Goal: Task Accomplishment & Management: Manage account settings

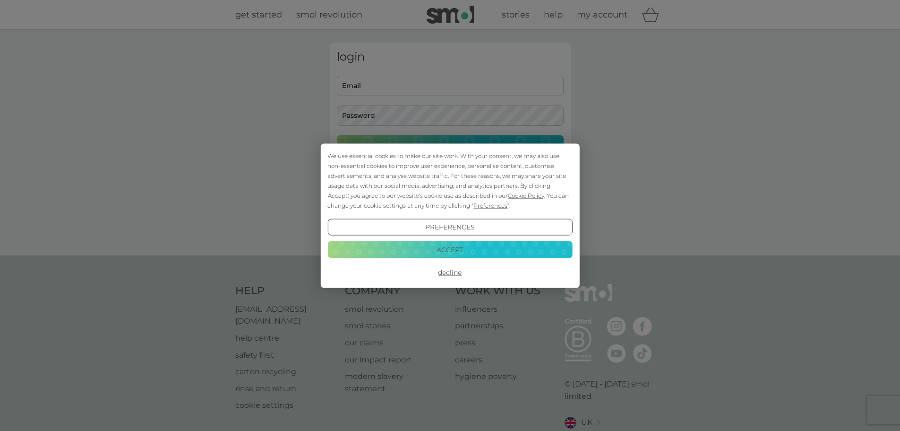
type input "[EMAIL_ADDRESS][DOMAIN_NAME]"
drag, startPoint x: 466, startPoint y: 248, endPoint x: 458, endPoint y: 184, distance: 64.3
click at [466, 248] on button "Accept" at bounding box center [450, 249] width 245 height 17
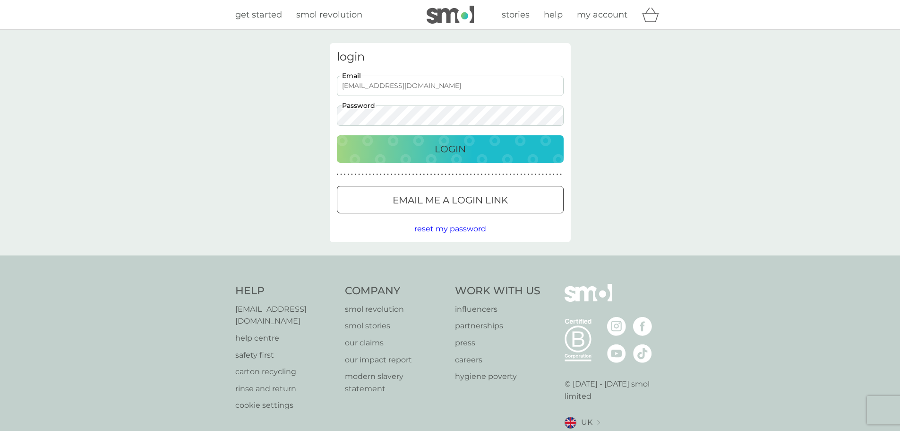
click at [461, 146] on p "Login" at bounding box center [450, 148] width 31 height 15
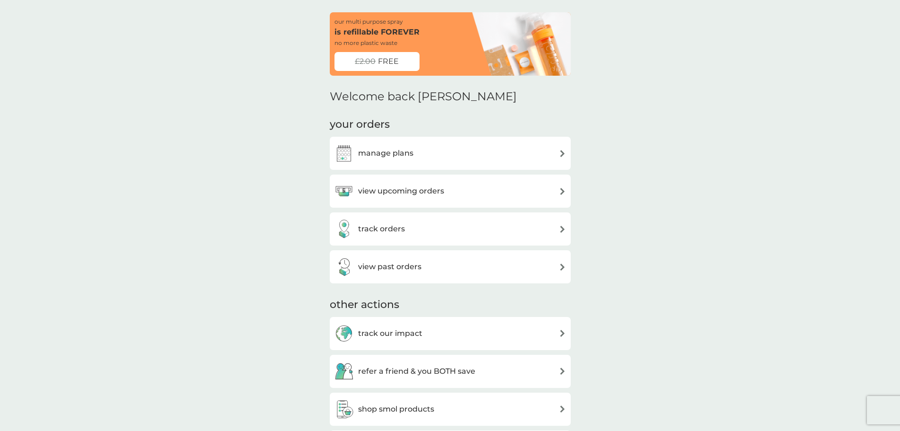
scroll to position [95, 0]
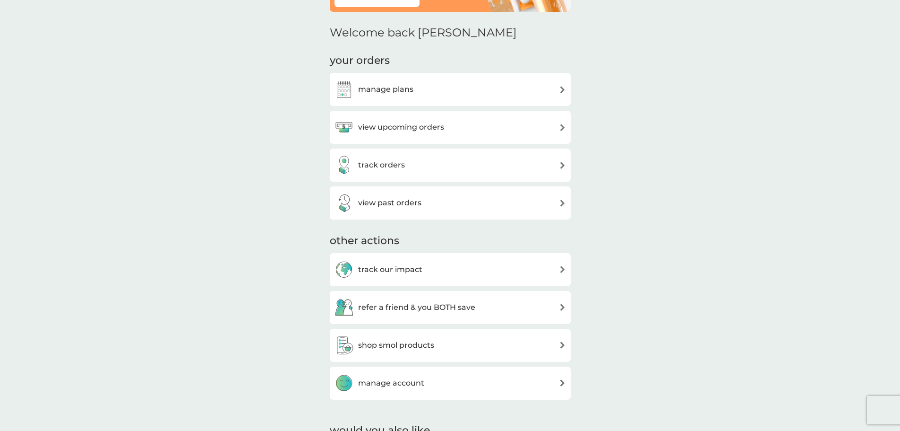
click at [406, 92] on h3 "manage plans" at bounding box center [385, 89] width 55 height 12
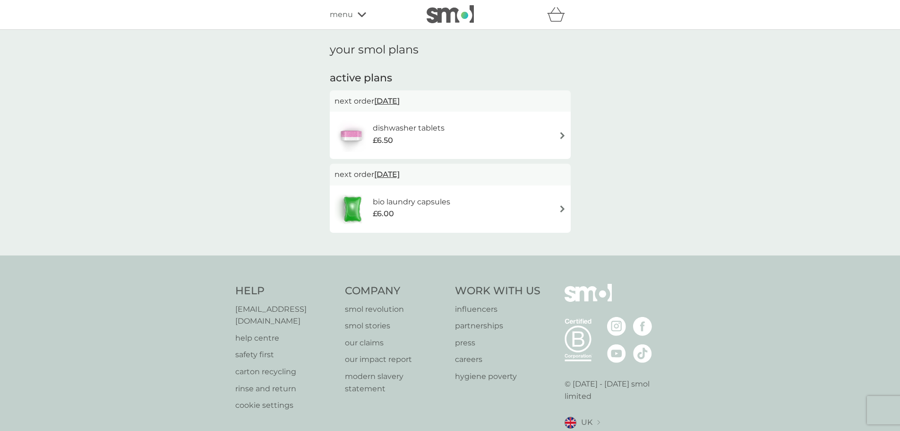
click at [557, 136] on div "dishwasher tablets £6.50" at bounding box center [451, 135] width 232 height 33
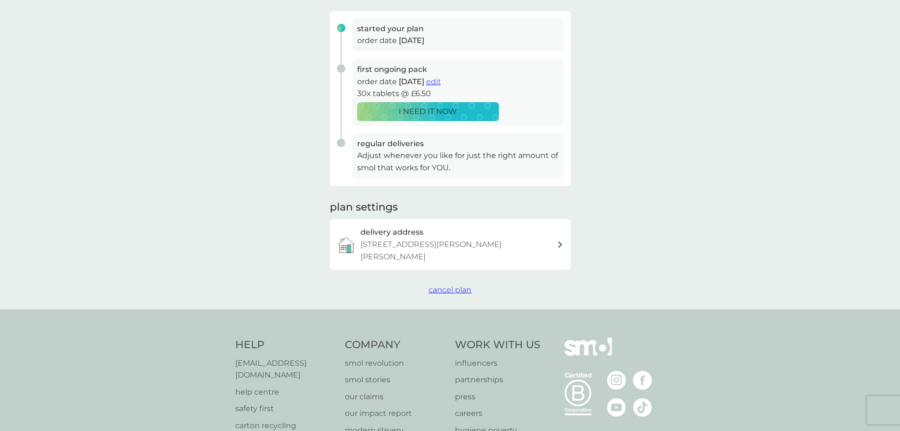
scroll to position [142, 0]
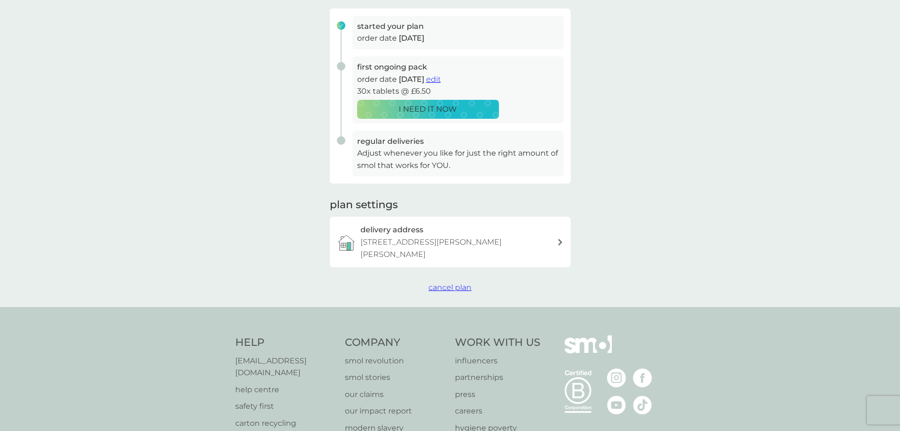
click at [457, 287] on span "cancel plan" at bounding box center [450, 287] width 43 height 9
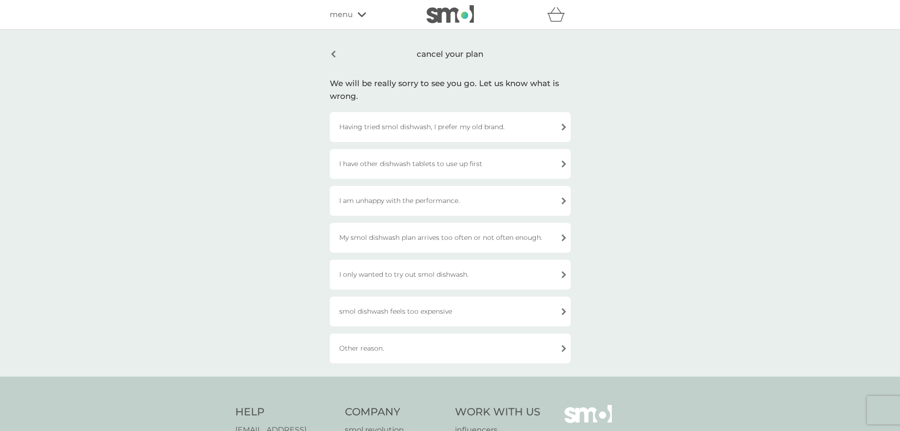
click at [510, 126] on div "Having tried smol dishwash, I prefer my old brand." at bounding box center [450, 127] width 241 height 30
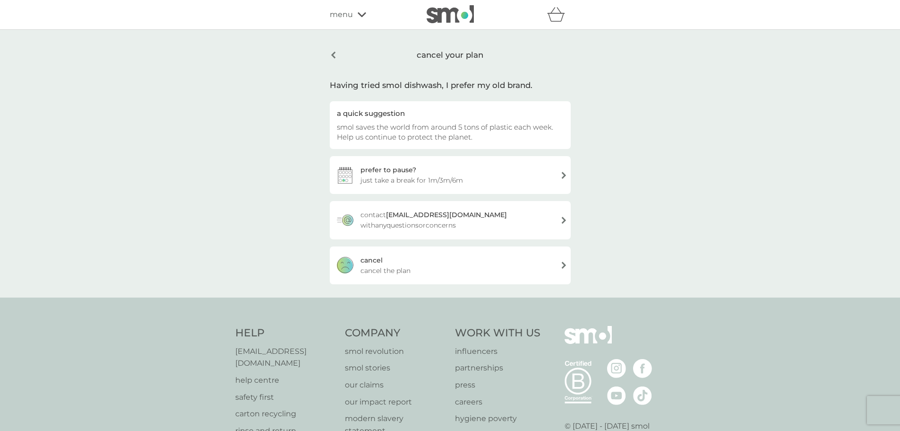
click at [394, 266] on span "cancel the plan" at bounding box center [386, 270] width 50 height 10
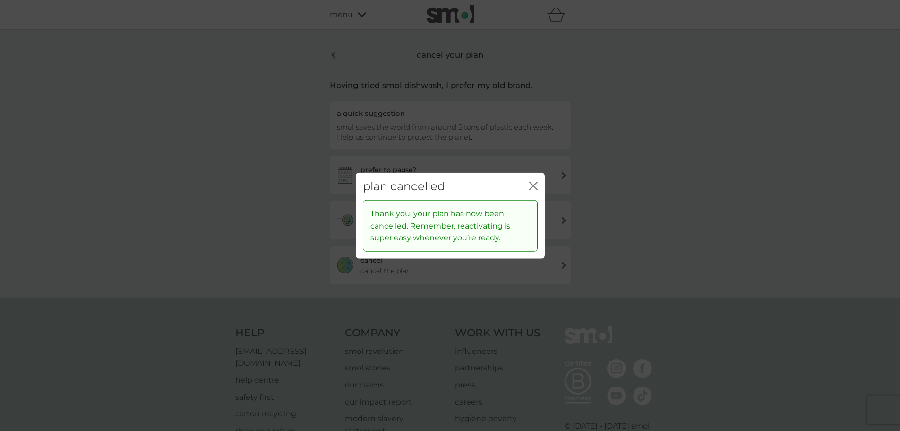
click at [533, 186] on icon "close" at bounding box center [532, 186] width 4 height 8
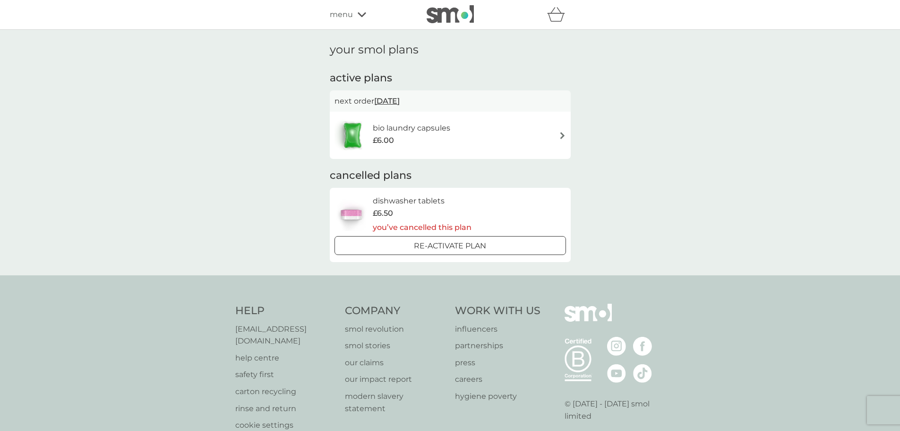
click at [441, 133] on h6 "bio laundry capsules" at bounding box center [412, 128] width 78 height 12
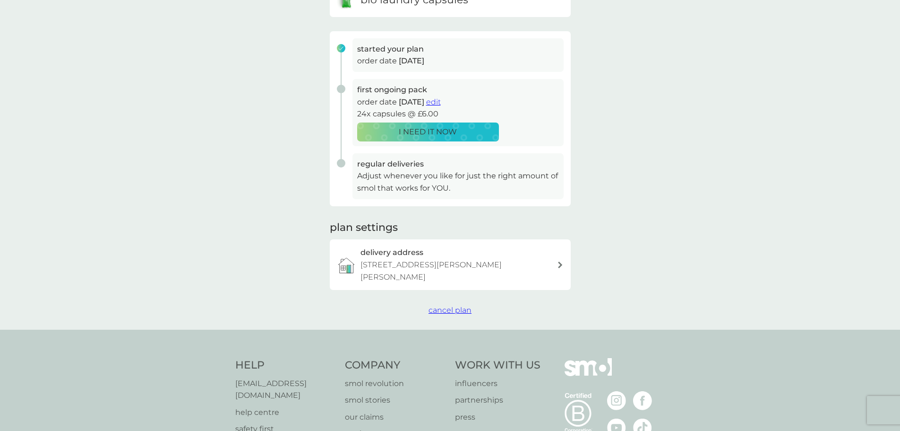
scroll to position [142, 0]
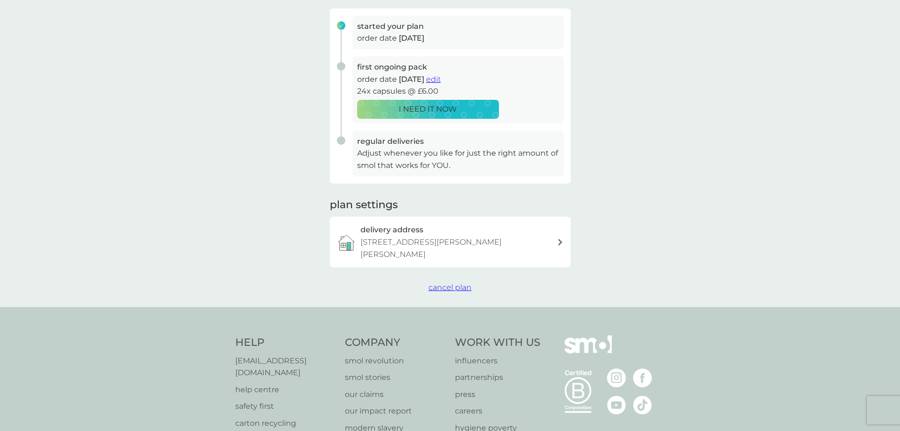
click at [449, 286] on span "cancel plan" at bounding box center [450, 287] width 43 height 9
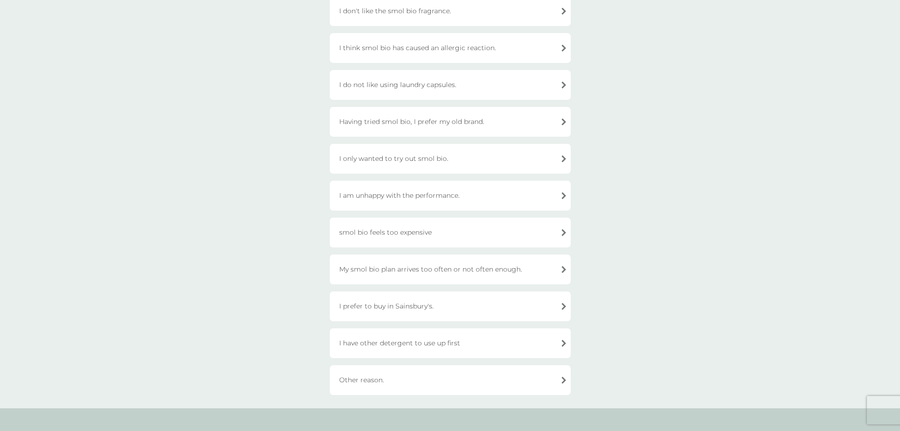
scroll to position [142, 0]
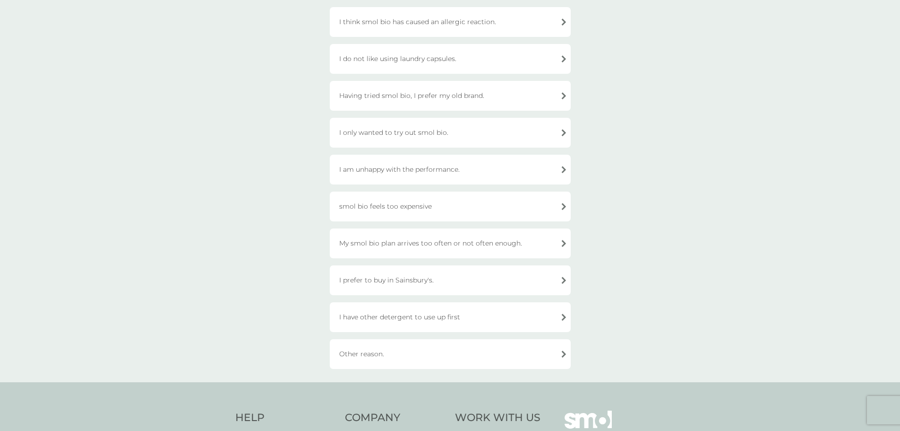
click at [459, 94] on div "Having tried smol bio, I prefer my old brand." at bounding box center [450, 96] width 241 height 30
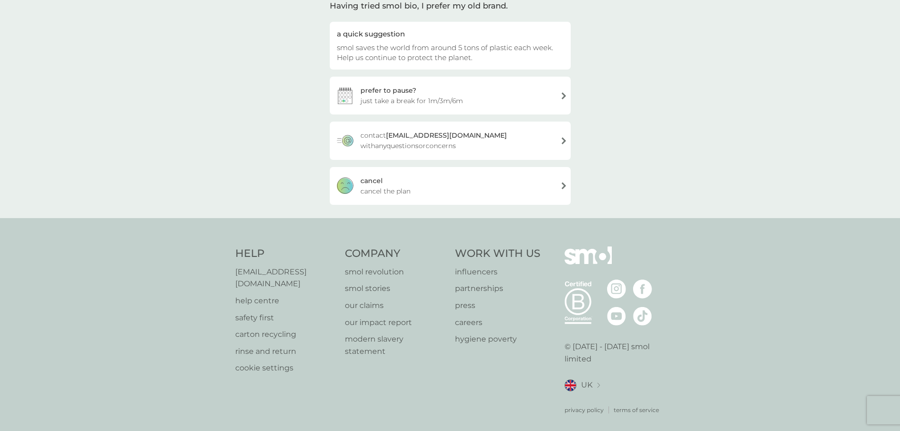
click at [386, 185] on div "cancel cancel the plan" at bounding box center [450, 186] width 241 height 38
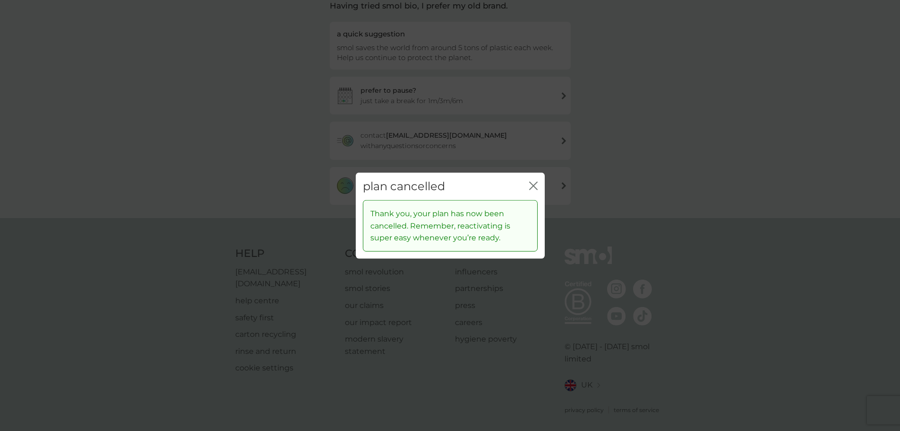
click at [535, 186] on icon "close" at bounding box center [533, 185] width 9 height 9
